Goal: Transaction & Acquisition: Purchase product/service

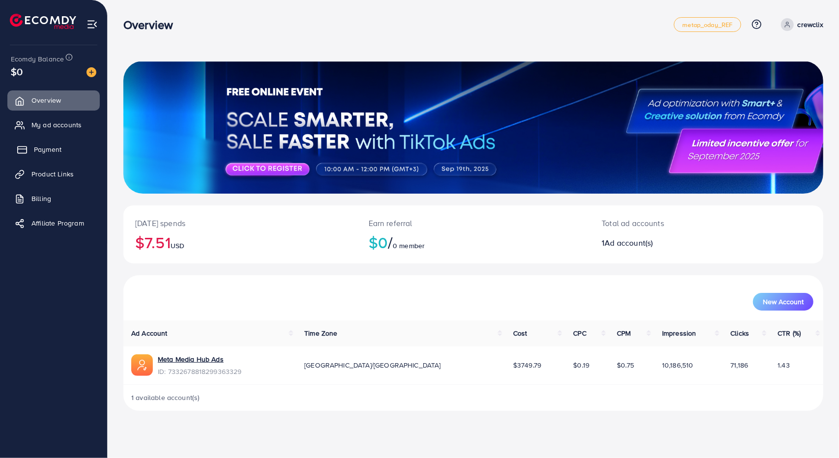
click at [37, 149] on span "Payment" at bounding box center [48, 150] width 28 height 10
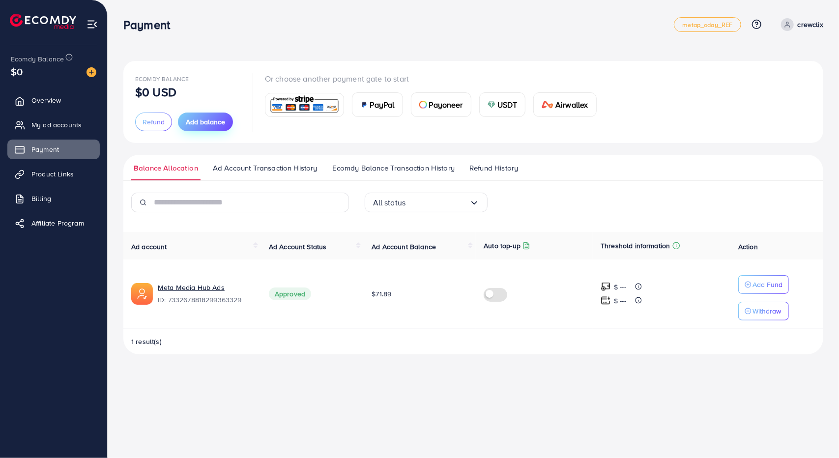
click at [216, 122] on span "Add balance" at bounding box center [205, 122] width 39 height 10
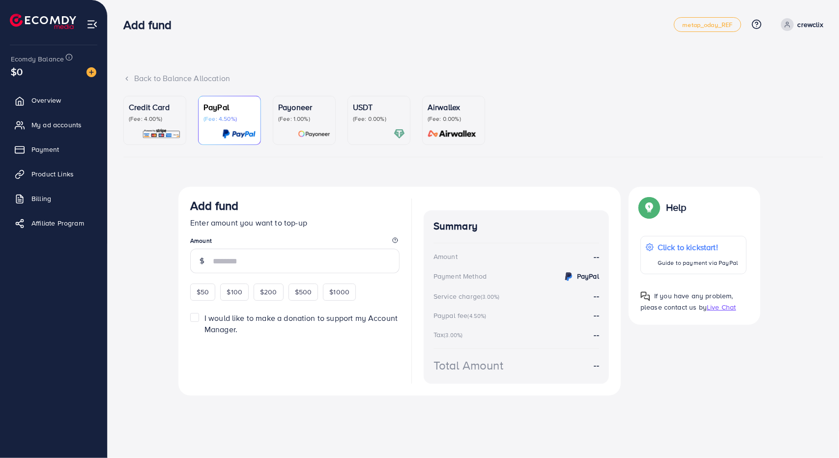
click at [169, 120] on p "(Fee: 4.00%)" at bounding box center [155, 119] width 52 height 8
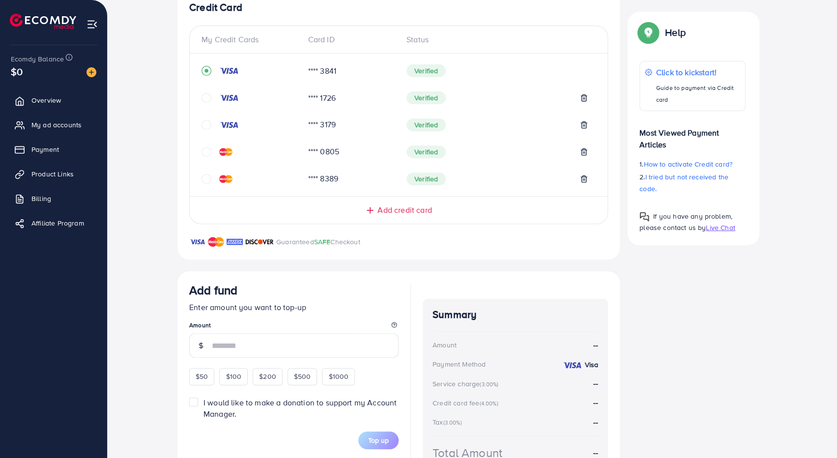
scroll to position [260, 0]
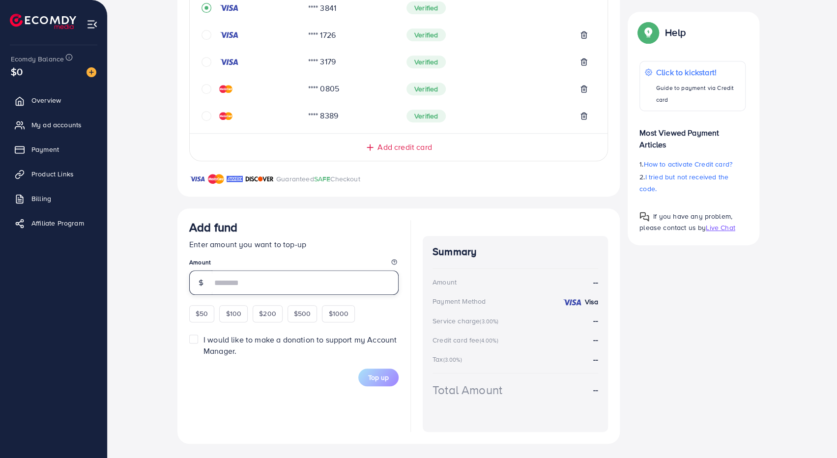
click at [256, 287] on input "number" at bounding box center [305, 282] width 187 height 25
